Goal: Task Accomplishment & Management: Manage account settings

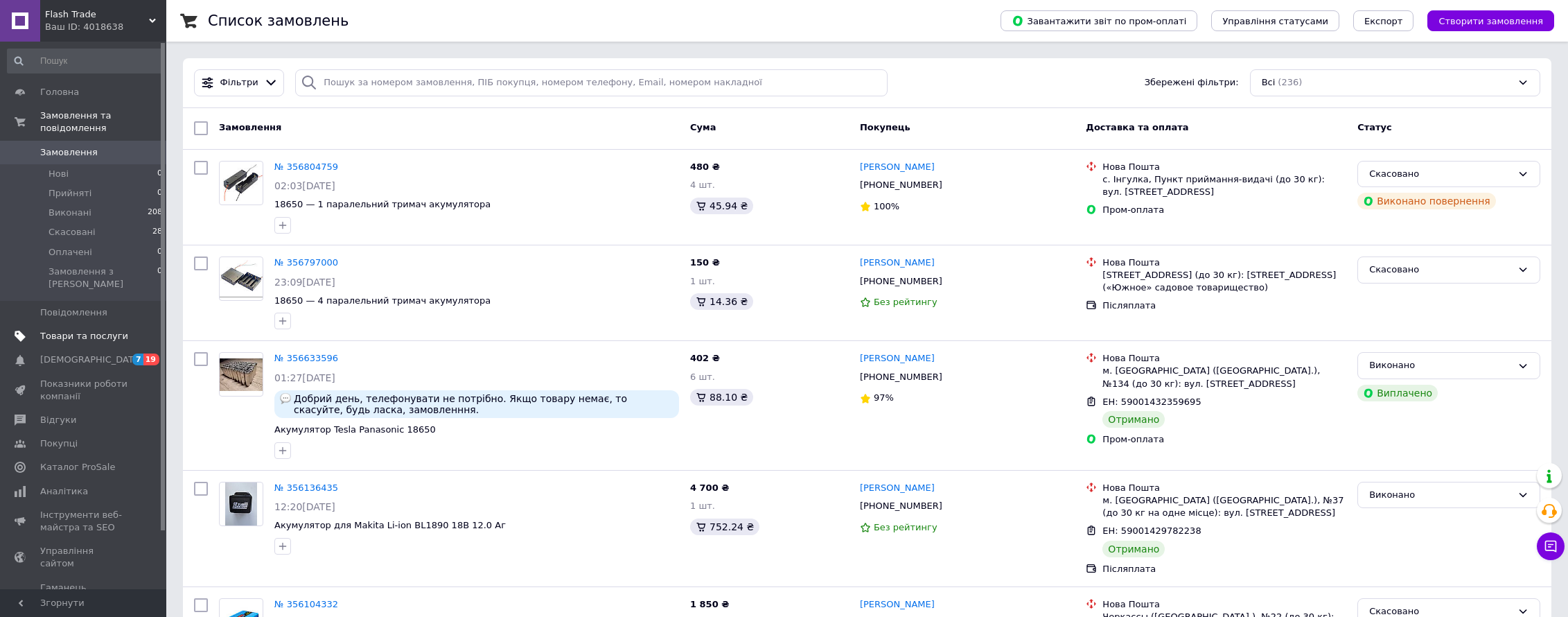
click at [71, 330] on span "Товари та послуги" at bounding box center [84, 336] width 88 height 12
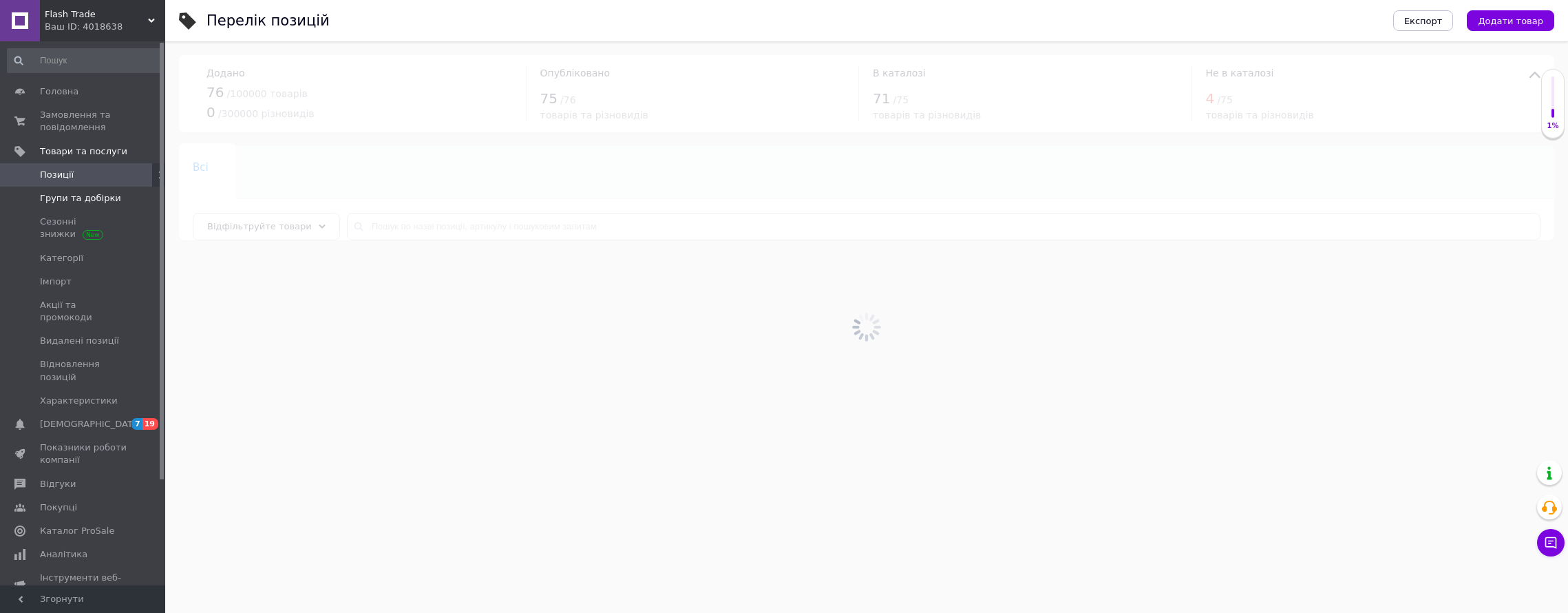
click at [71, 200] on span "Групи та добірки" at bounding box center [80, 199] width 81 height 12
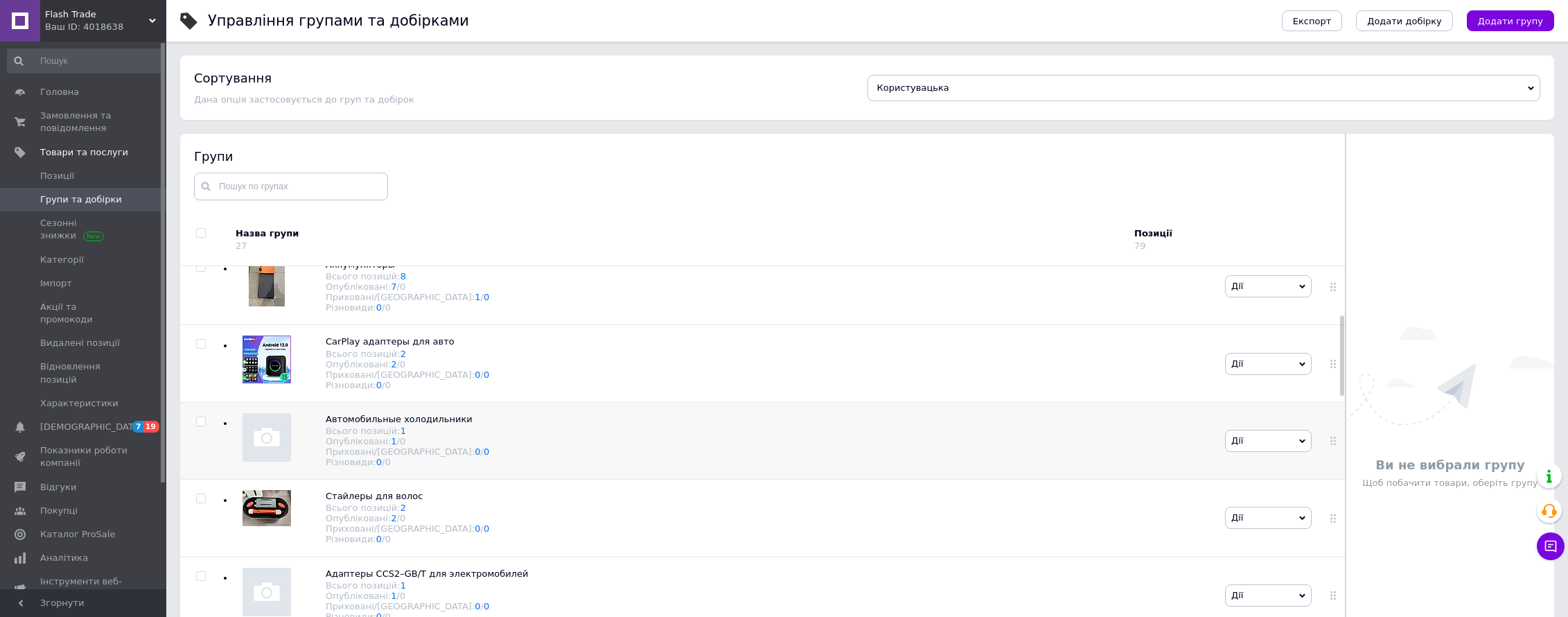
scroll to position [363, 0]
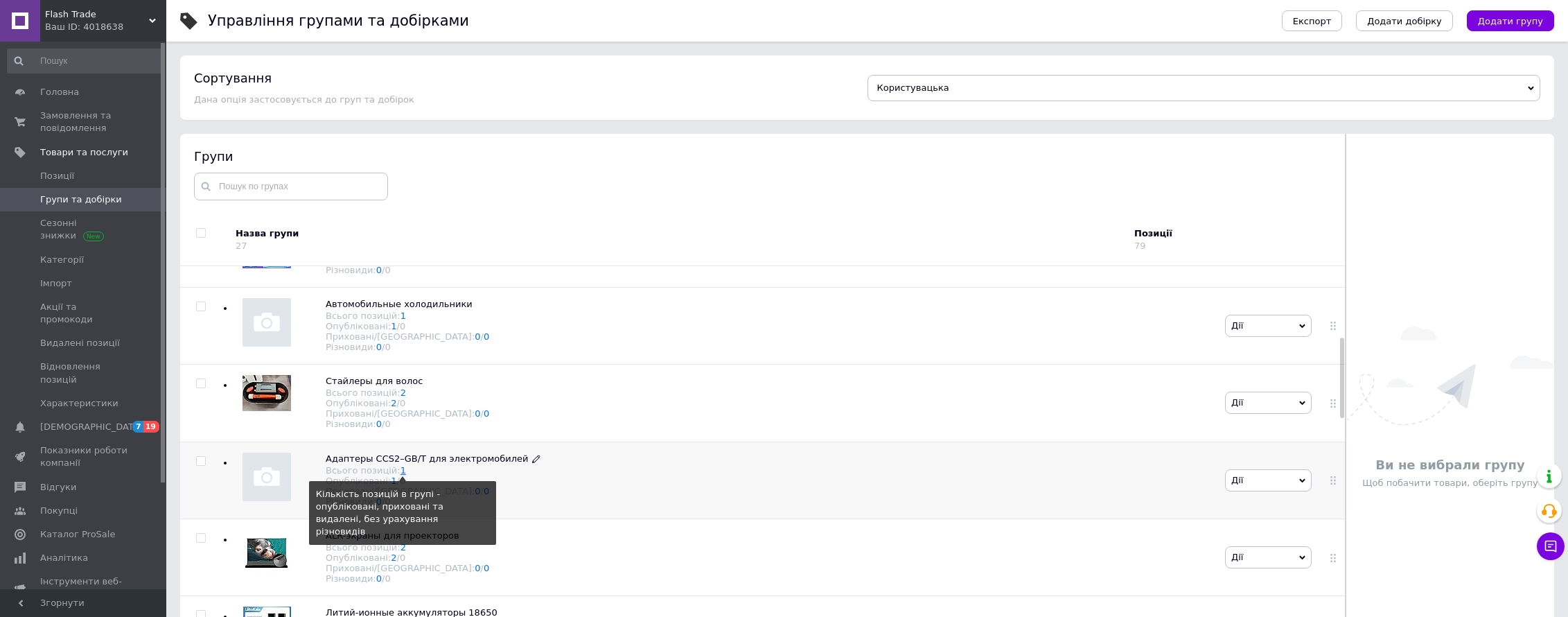
click at [400, 476] on link "1" at bounding box center [403, 470] width 5 height 10
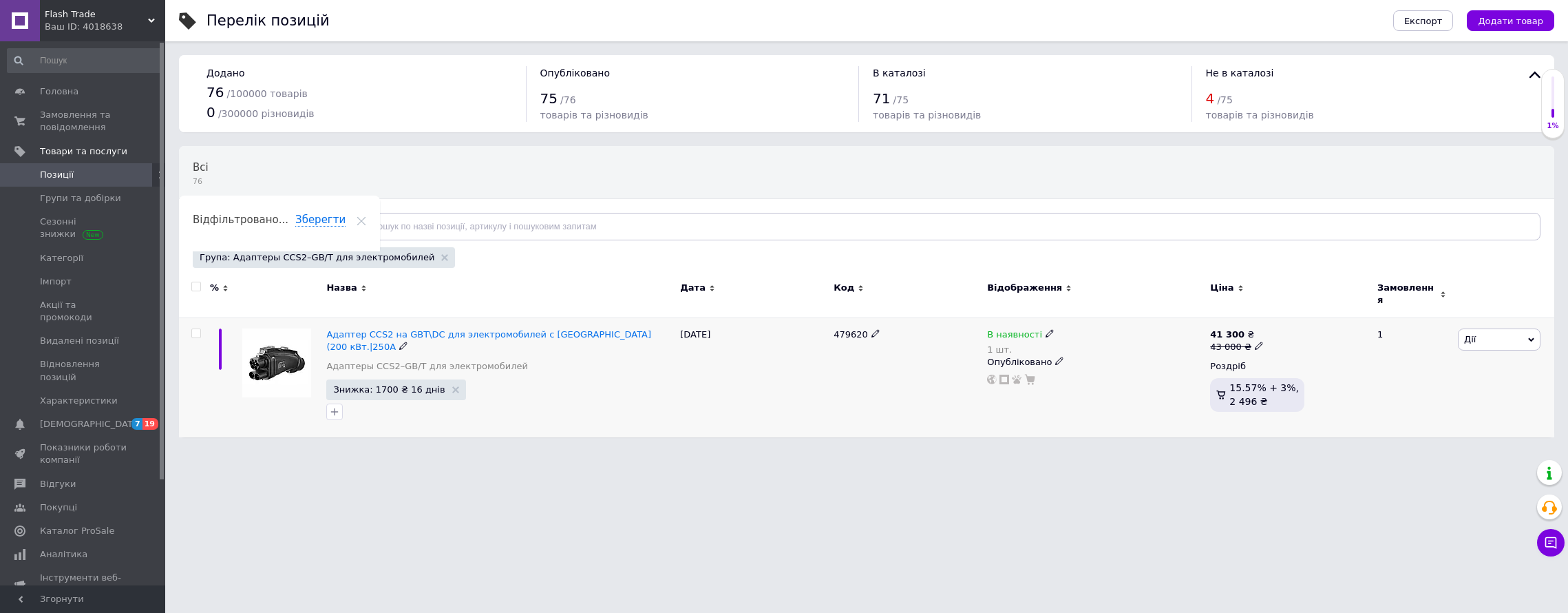
click at [1047, 329] on use at bounding box center [1049, 333] width 8 height 8
click at [991, 435] on html "Flash Trade Ваш ID: 4018638 Сайт Flash Trade Кабінет покупця Перевірити стан си…" at bounding box center [784, 225] width 1568 height 451
click at [388, 329] on span "Адаптер CCS2 на GBT\DC для электромобилей с [GEOGRAPHIC_DATA] (200 кВт.|250А" at bounding box center [489, 340] width 325 height 23
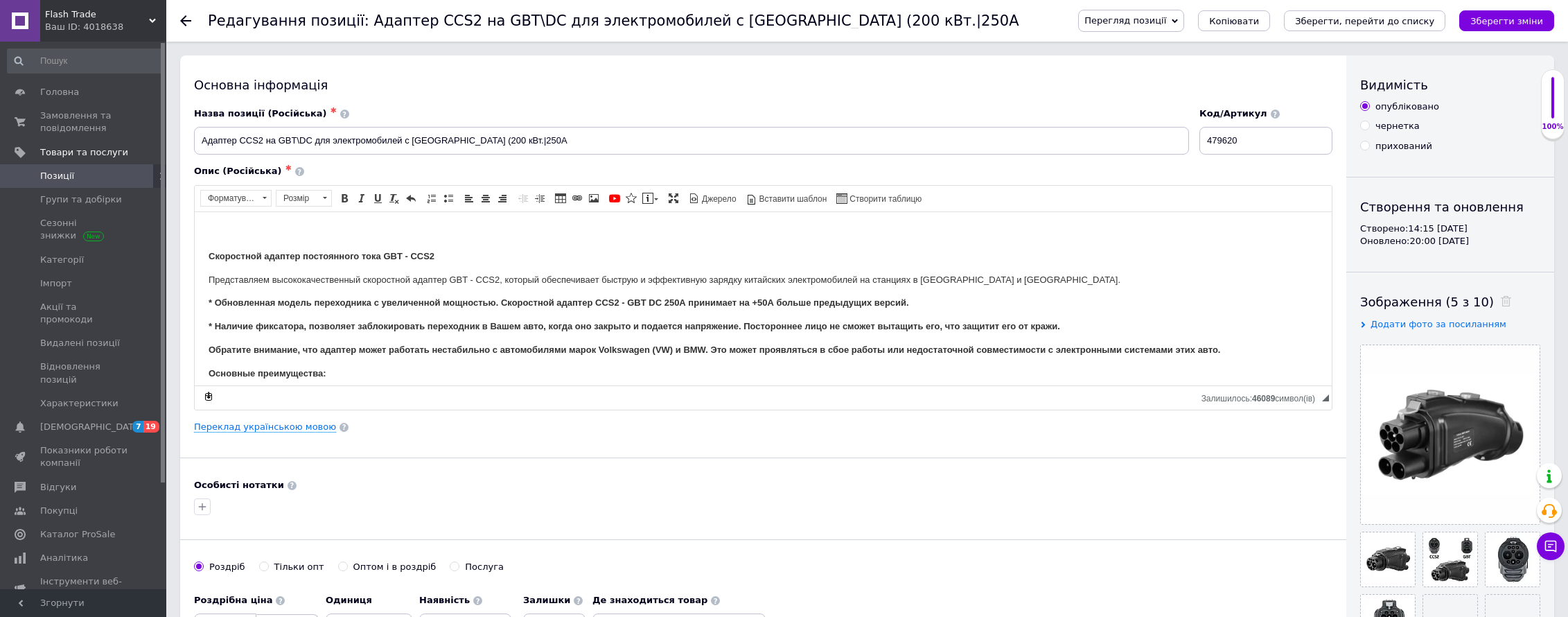
scroll to position [261, 0]
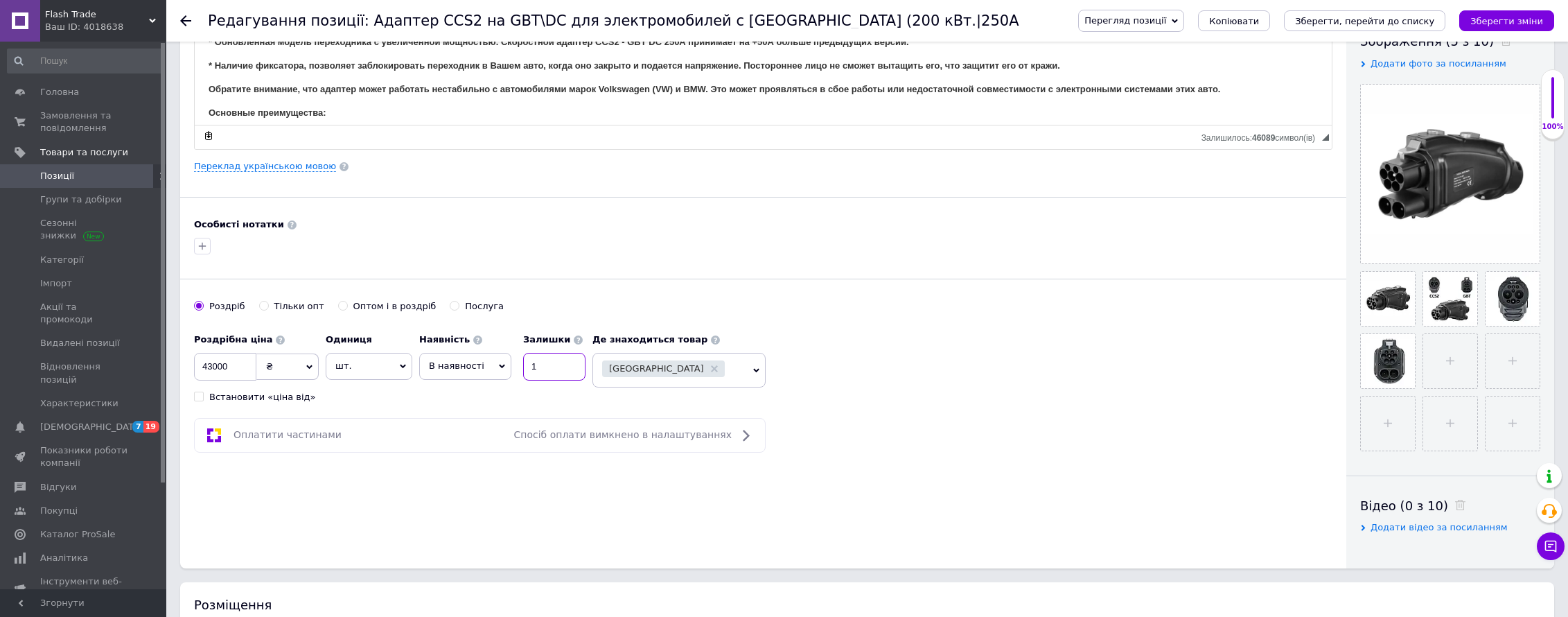
drag, startPoint x: 556, startPoint y: 366, endPoint x: 517, endPoint y: 360, distance: 39.5
click at [521, 360] on div "Наявність В наявності Немає в наявності Під замовлення Готово до відправки Зали…" at bounding box center [502, 353] width 166 height 54
type input "3"
click at [921, 370] on div "Роздрібна ціна 43000 ₴ $ EUR CHF GBP ¥ PLN ₸ MDL HUF KGS CNY TRY KRW lei Встано…" at bounding box center [763, 365] width 1138 height 77
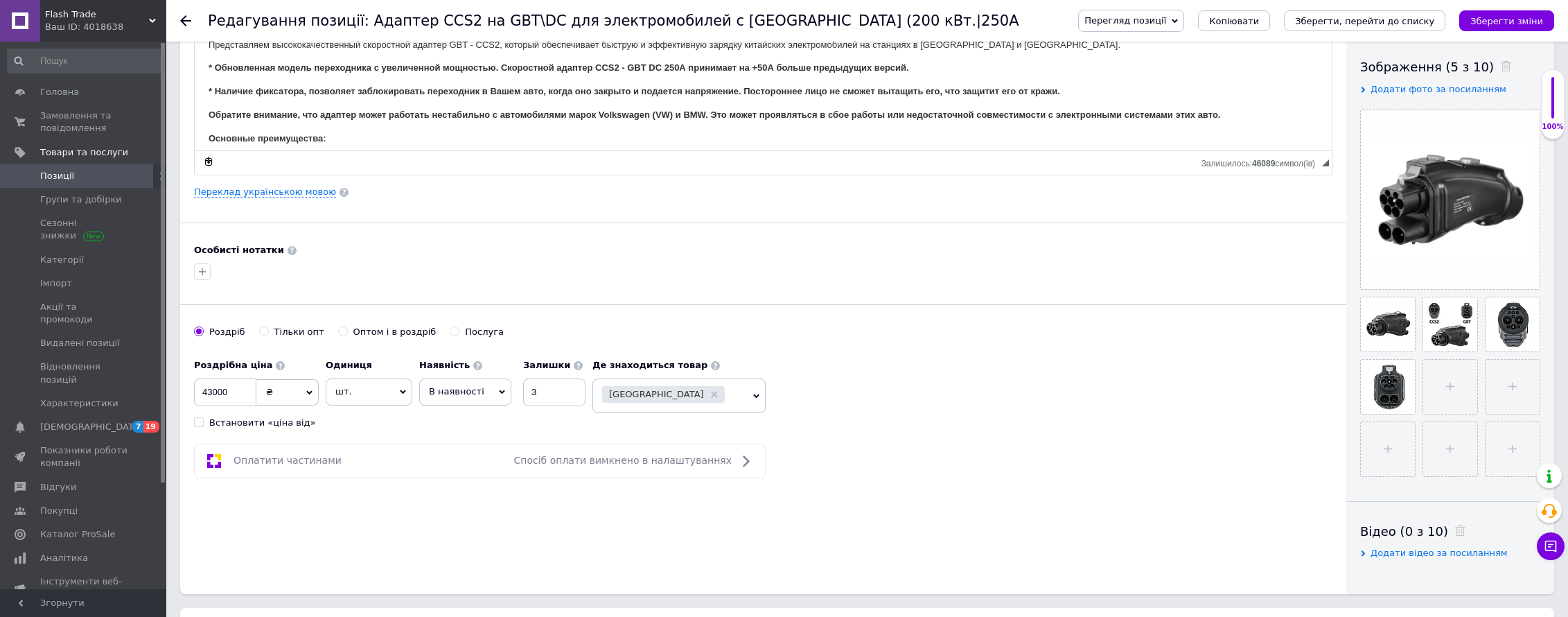
scroll to position [0, 0]
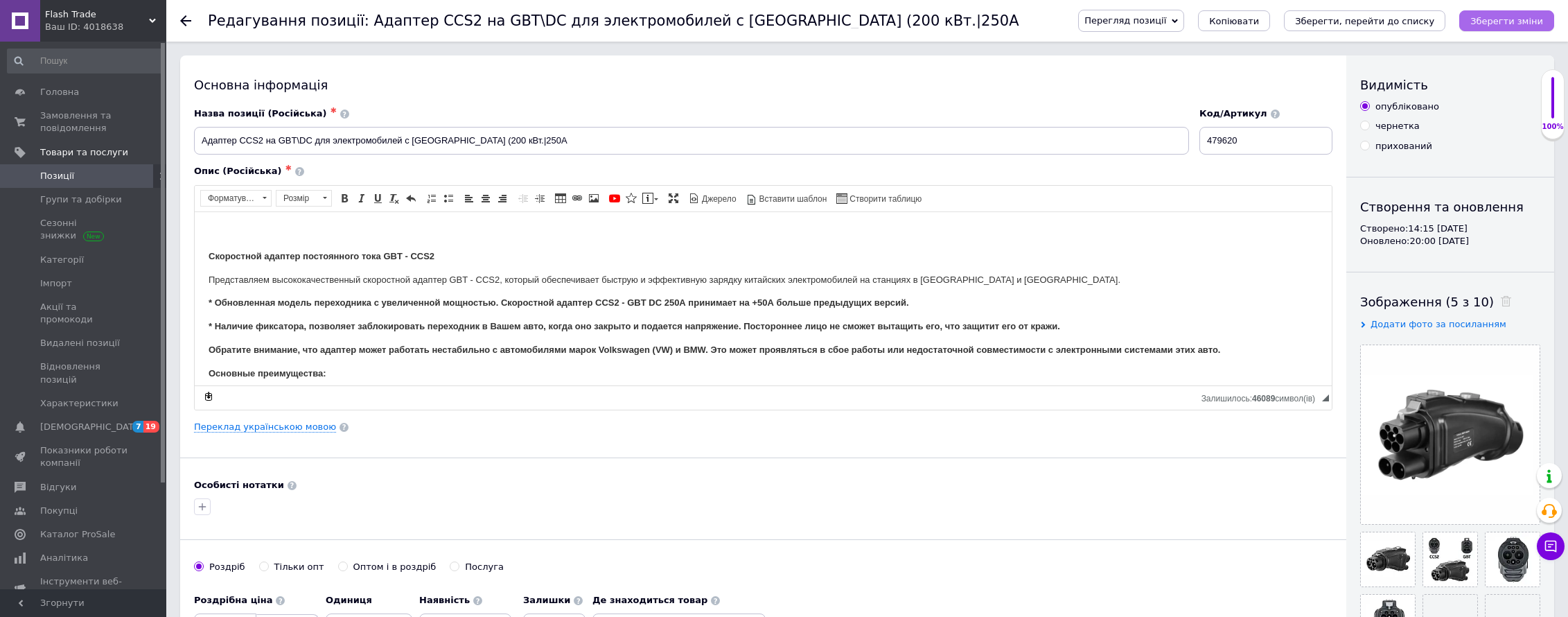
click at [1493, 18] on icon "Зберегти зміни" at bounding box center [1506, 20] width 73 height 10
